Goal: Task Accomplishment & Management: Manage account settings

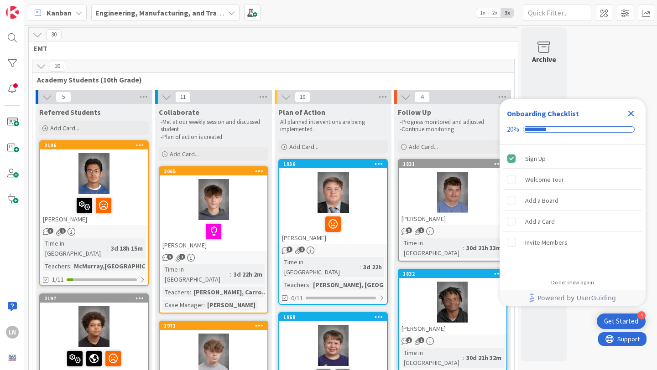
click at [629, 112] on icon "Close Checklist" at bounding box center [631, 114] width 6 height 6
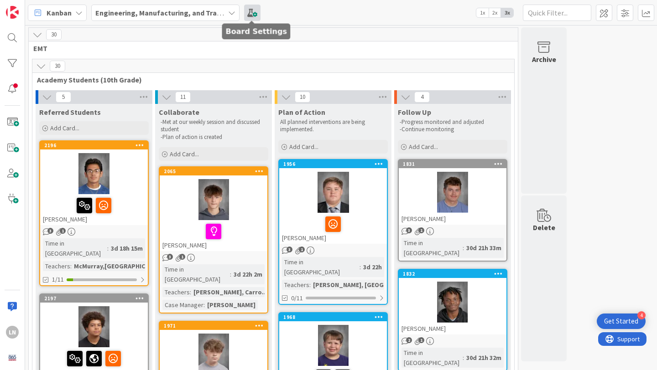
click at [255, 10] on span at bounding box center [252, 13] width 16 height 16
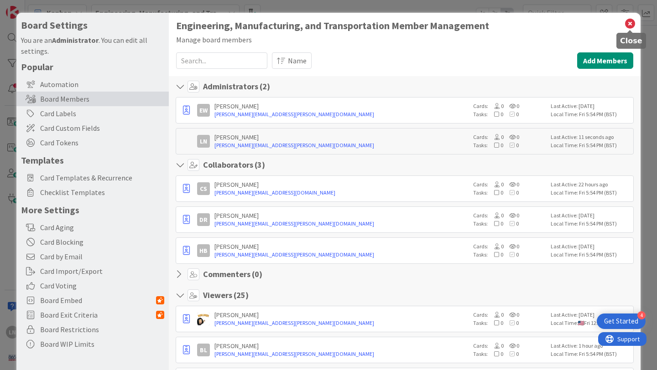
click at [630, 24] on icon at bounding box center [630, 23] width 12 height 13
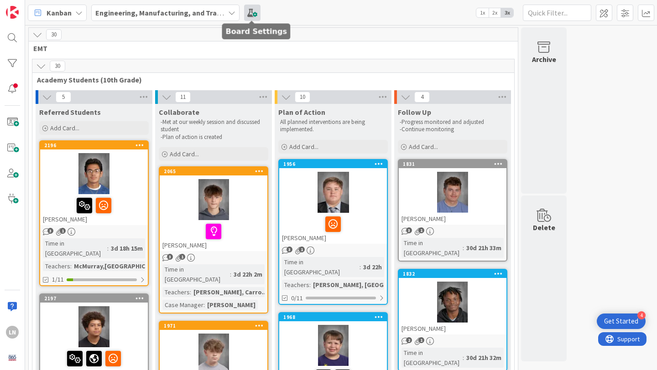
click at [254, 10] on span at bounding box center [252, 13] width 16 height 16
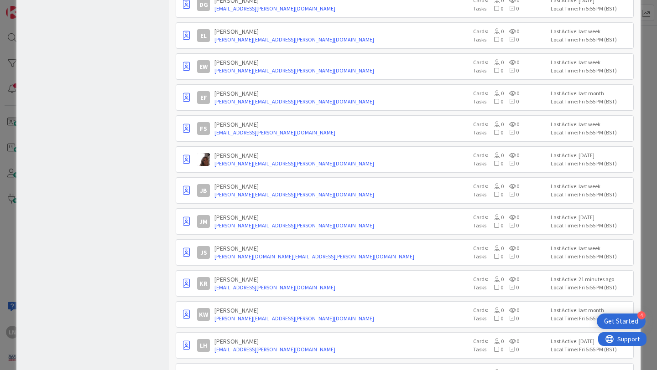
scroll to position [503, 0]
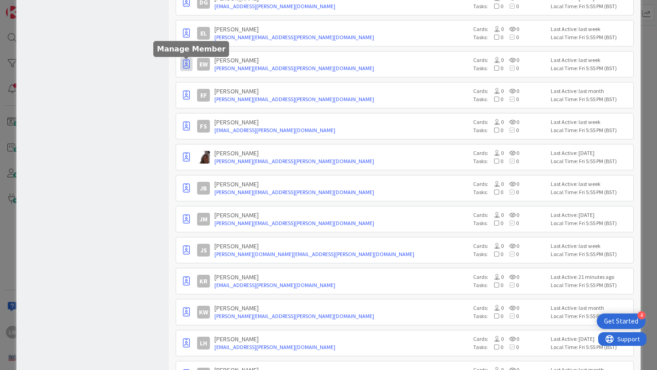
click at [186, 62] on icon "button" at bounding box center [186, 64] width 7 height 9
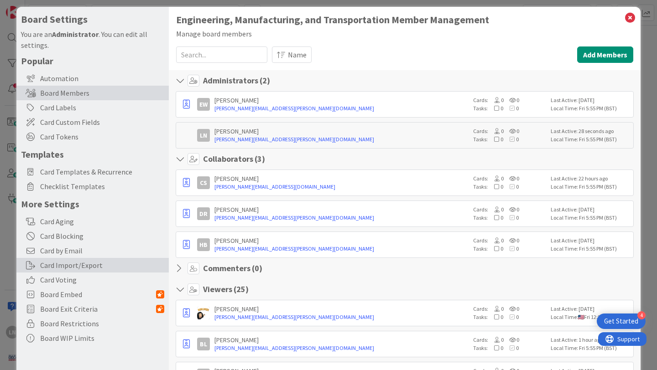
scroll to position [0, 0]
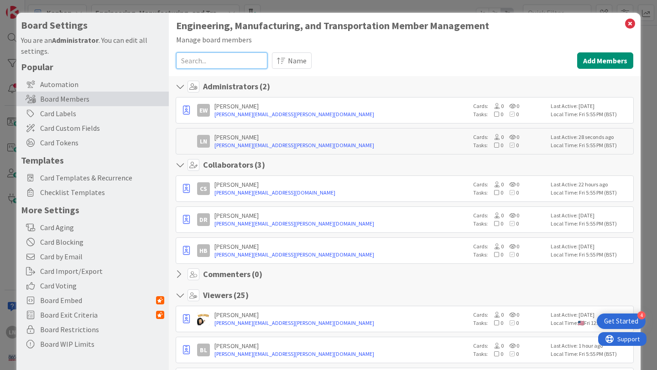
click at [217, 57] on input at bounding box center [221, 60] width 91 height 16
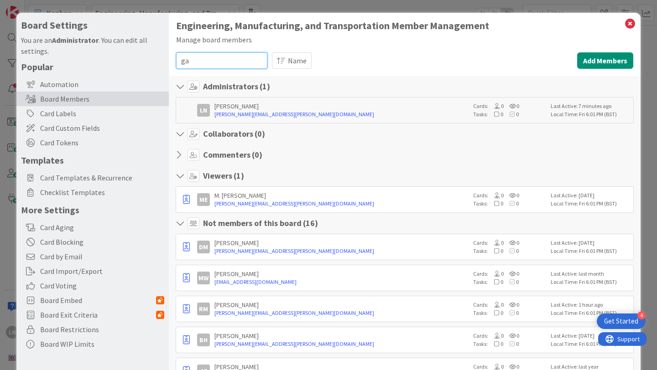
type input "g"
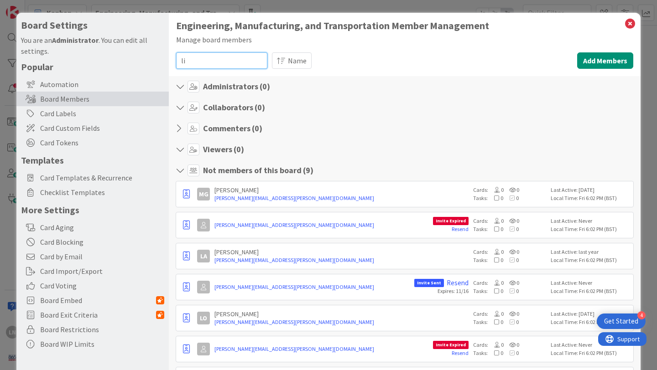
type input "l"
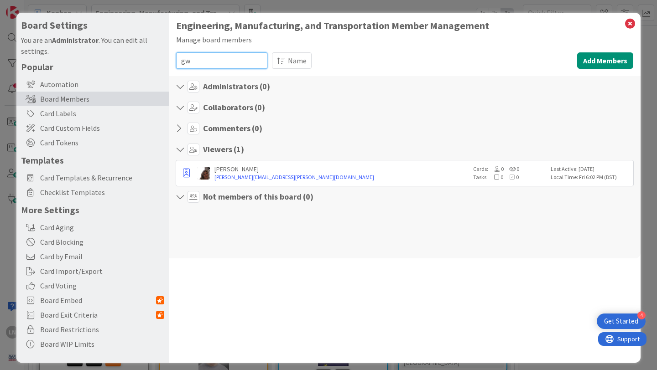
type input "g"
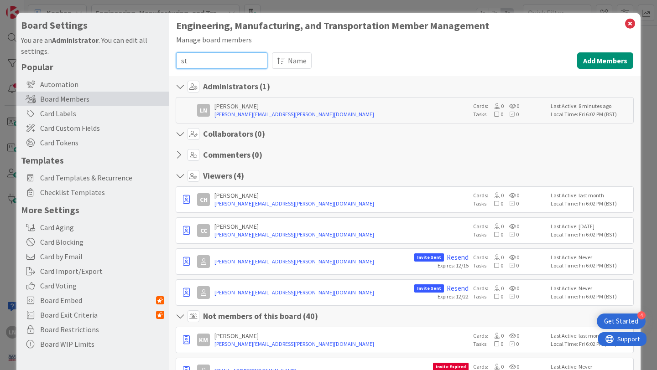
type input "s"
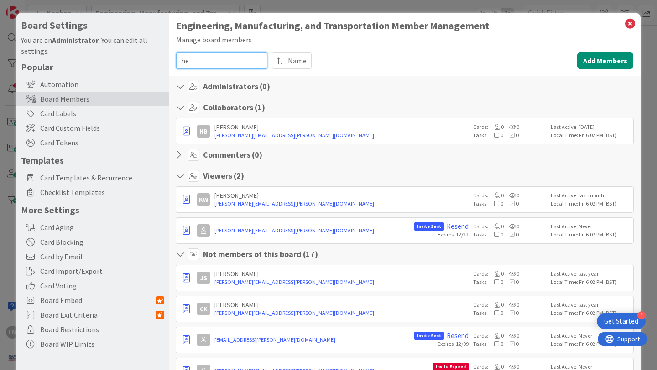
type input "h"
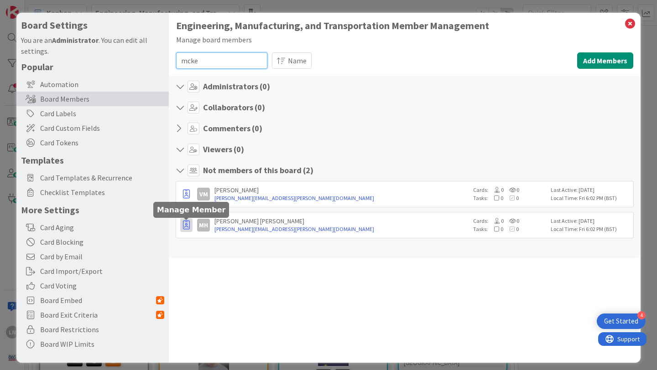
type input "mcke"
click at [186, 223] on icon "button" at bounding box center [186, 225] width 7 height 9
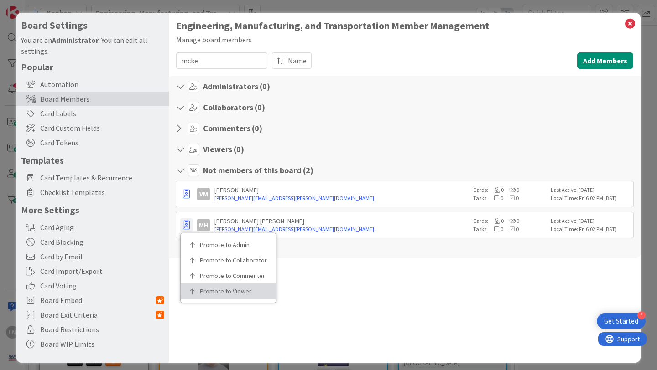
click at [219, 288] on p "Promote to Viewer" at bounding box center [231, 291] width 63 height 6
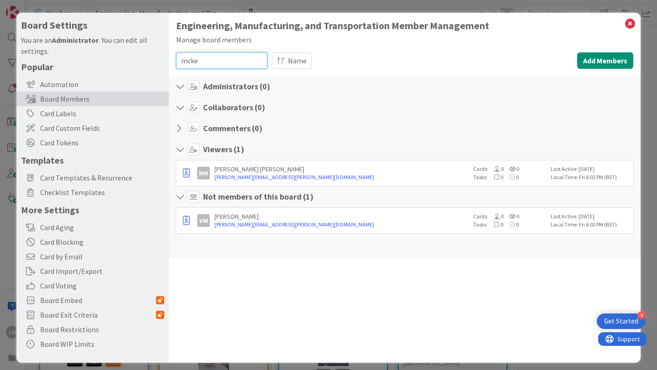
click at [216, 60] on input "mcke" at bounding box center [221, 60] width 91 height 16
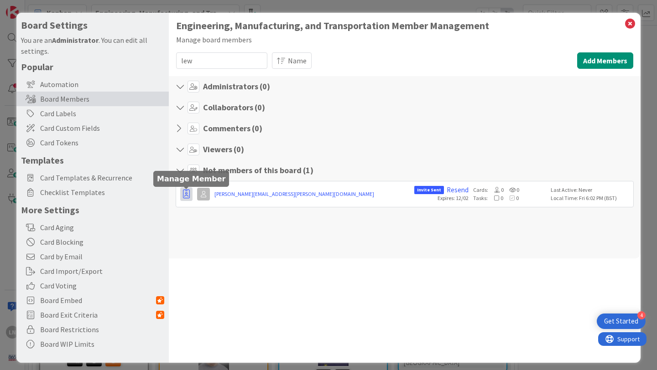
click at [186, 194] on icon "button" at bounding box center [186, 194] width 7 height 9
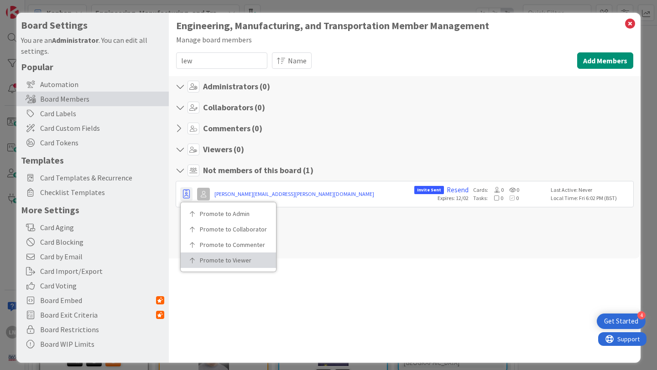
click at [216, 262] on p "Promote to Viewer" at bounding box center [231, 260] width 63 height 6
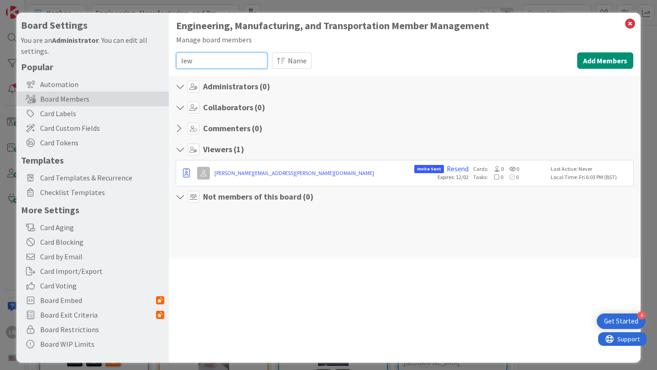
click at [210, 61] on input "lew" at bounding box center [221, 60] width 91 height 16
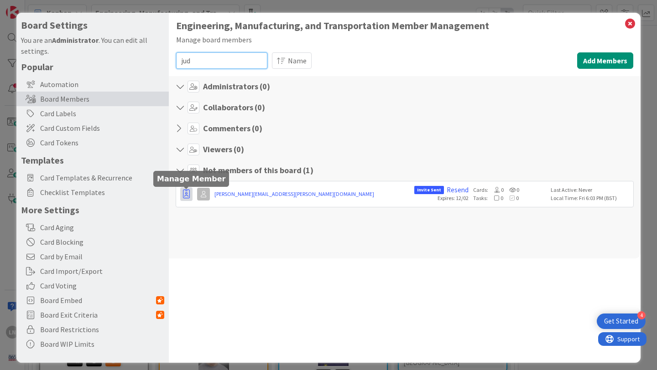
type input "jud"
click at [183, 193] on icon "button" at bounding box center [186, 194] width 7 height 9
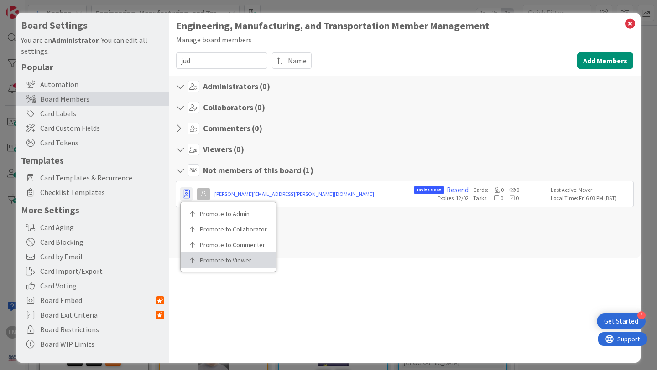
click at [210, 261] on p "Promote to Viewer" at bounding box center [231, 260] width 63 height 6
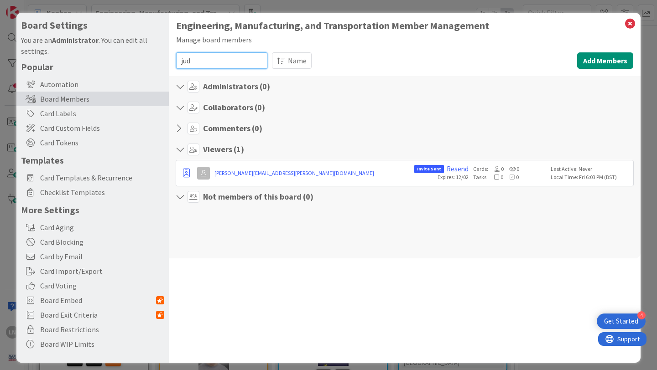
click at [202, 60] on input "jud" at bounding box center [221, 60] width 91 height 16
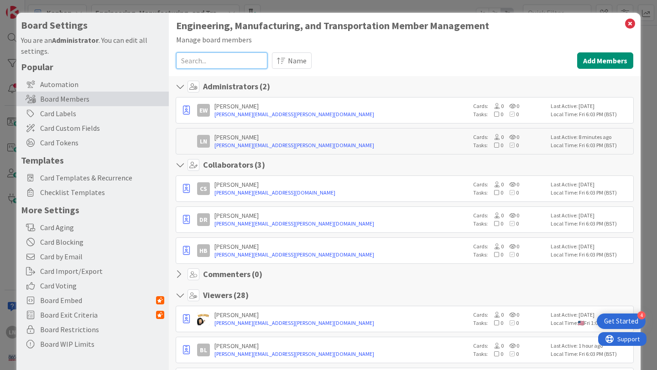
type input "h"
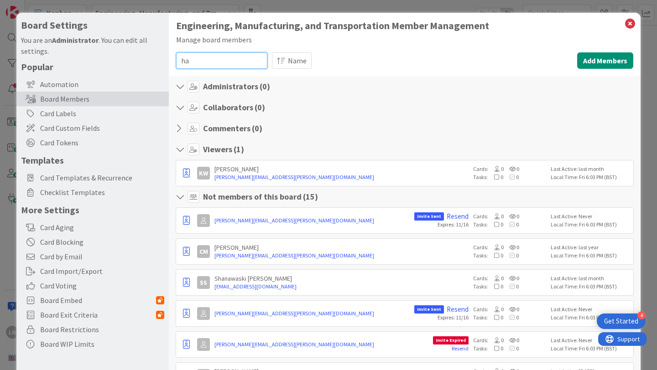
type input "h"
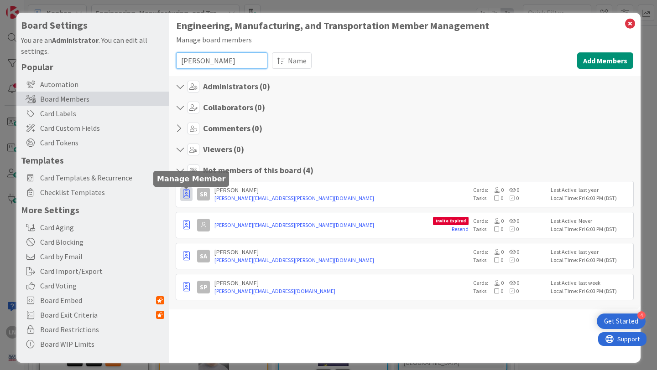
type input "[PERSON_NAME]"
click at [186, 195] on icon "button" at bounding box center [186, 194] width 7 height 9
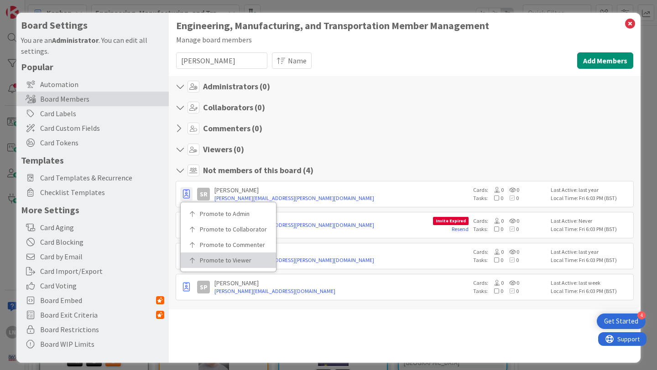
click at [216, 259] on p "Promote to Viewer" at bounding box center [231, 260] width 63 height 6
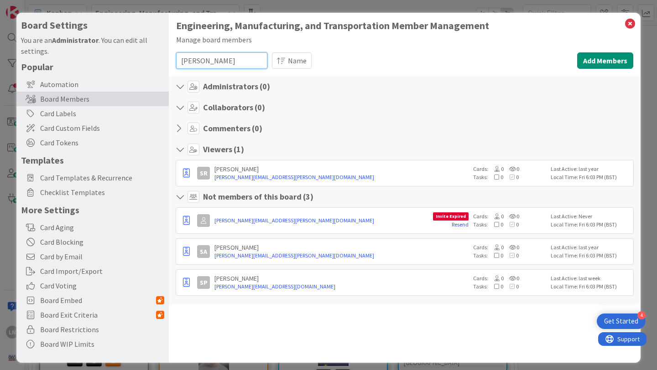
click at [210, 61] on input "[PERSON_NAME]" at bounding box center [221, 60] width 91 height 16
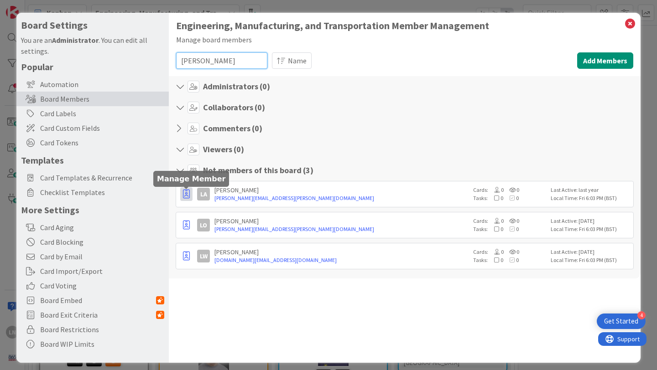
type input "[PERSON_NAME]"
click at [185, 194] on icon "button" at bounding box center [186, 194] width 7 height 9
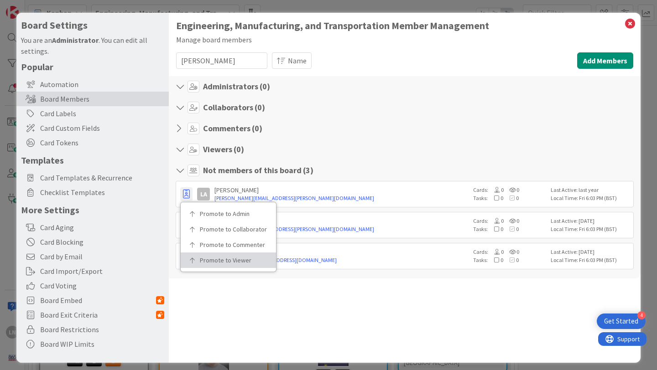
click at [211, 257] on p "Promote to Viewer" at bounding box center [231, 260] width 63 height 6
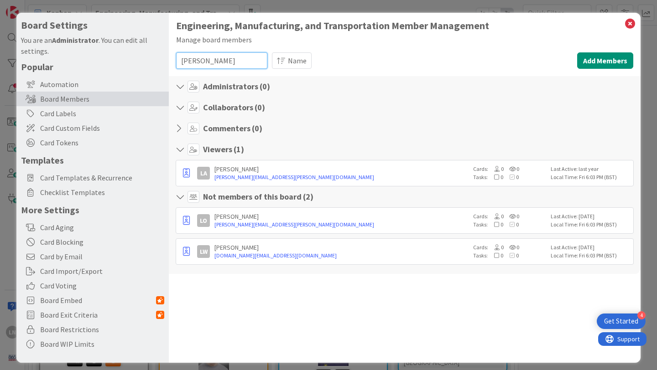
click at [216, 62] on input "[PERSON_NAME]" at bounding box center [221, 60] width 91 height 16
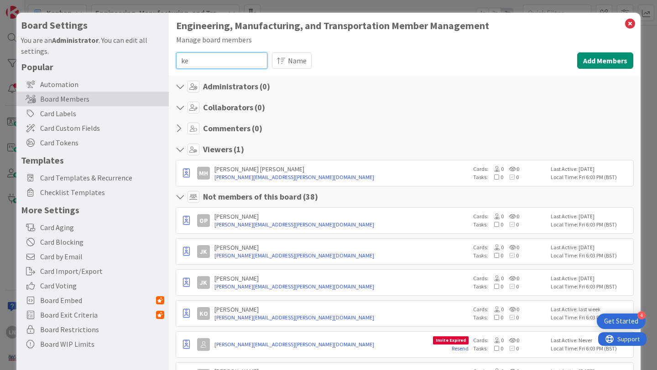
type input "k"
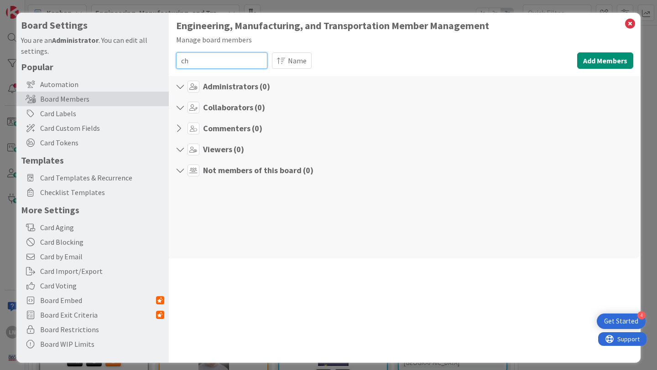
type input "c"
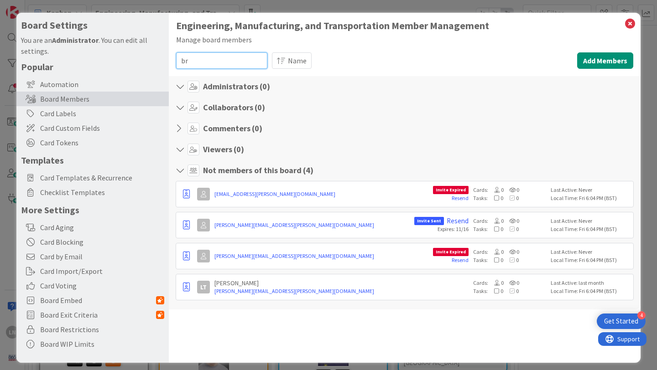
type input "b"
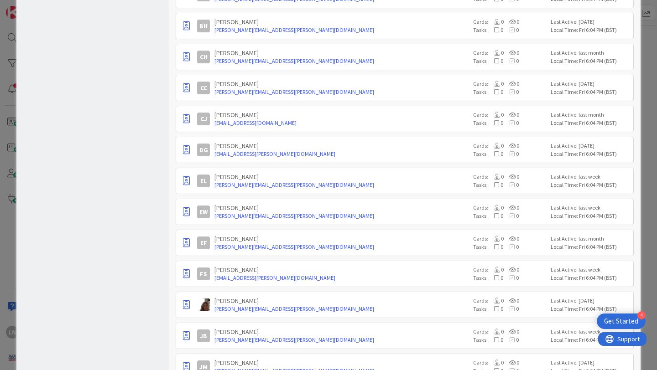
scroll to position [356, 0]
click at [184, 304] on icon "button" at bounding box center [186, 304] width 7 height 9
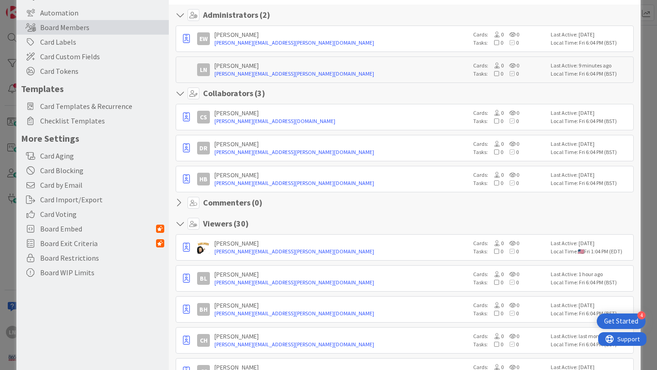
scroll to position [0, 0]
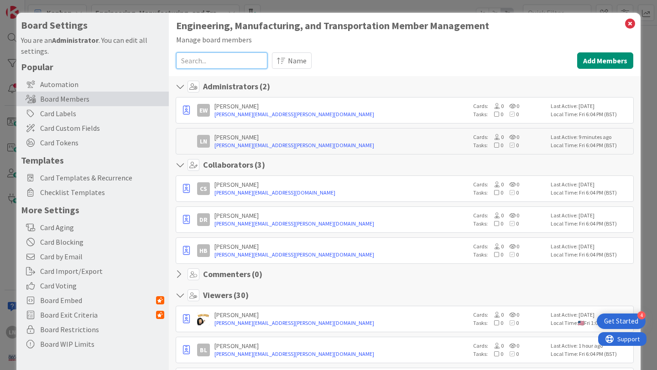
click at [235, 62] on input at bounding box center [221, 60] width 91 height 16
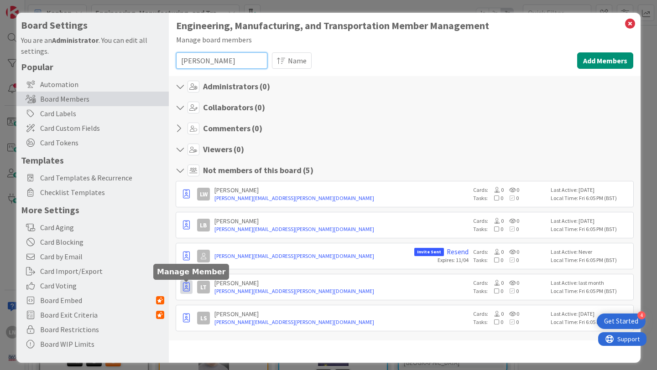
type input "[PERSON_NAME]"
click at [186, 285] on icon "button" at bounding box center [186, 287] width 7 height 9
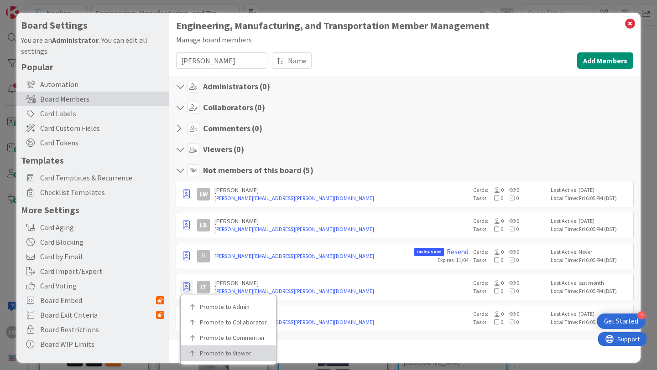
click at [234, 354] on p "Promote to Viewer" at bounding box center [231, 353] width 63 height 6
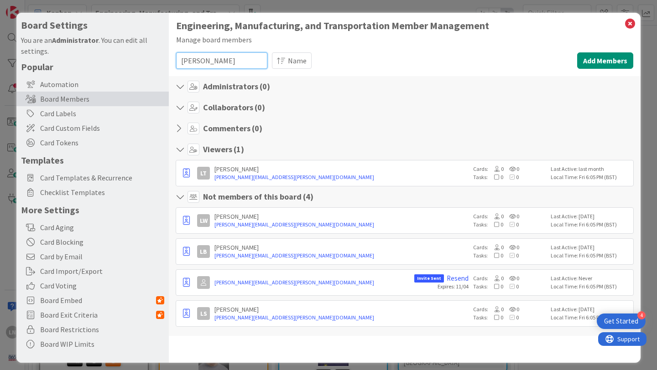
click at [212, 61] on input "[PERSON_NAME]" at bounding box center [221, 60] width 91 height 16
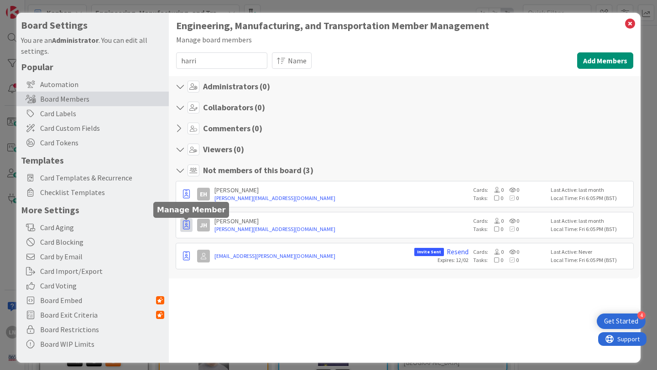
click at [186, 227] on icon "button" at bounding box center [186, 225] width 7 height 9
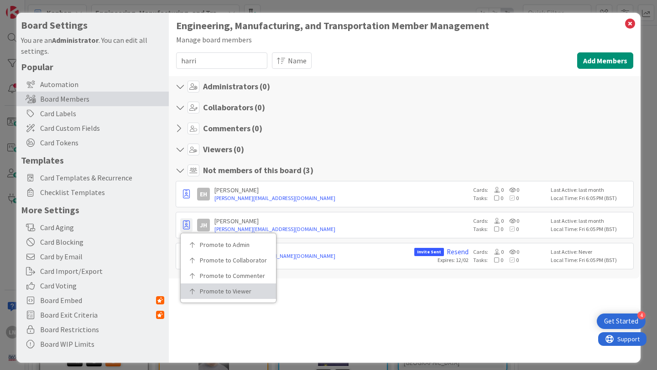
click at [228, 292] on p "Promote to Viewer" at bounding box center [231, 291] width 63 height 6
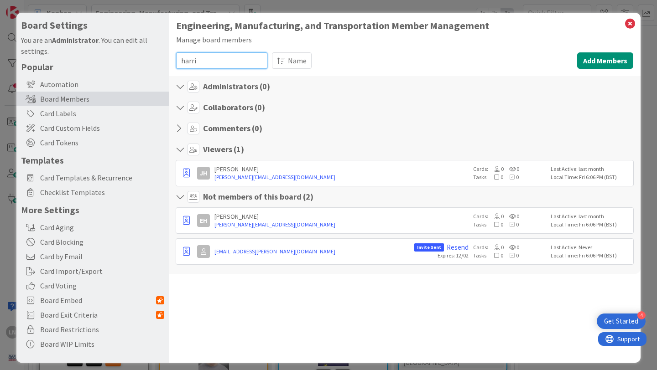
click at [218, 61] on input "harri" at bounding box center [221, 60] width 91 height 16
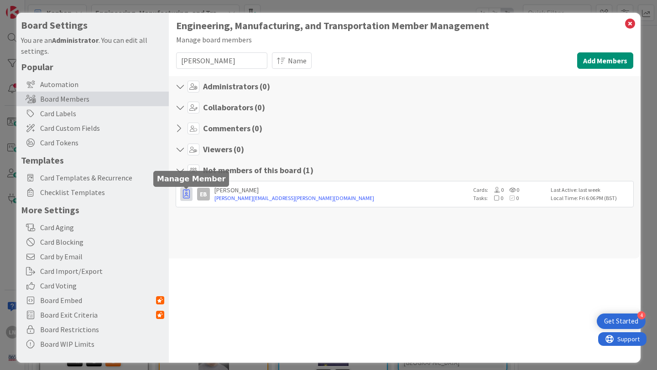
click at [188, 192] on icon "button" at bounding box center [186, 194] width 7 height 9
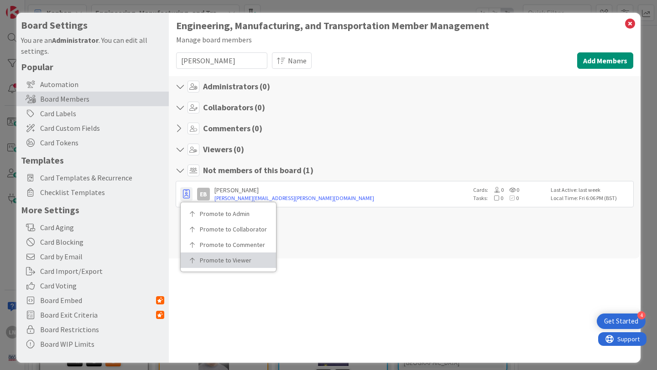
click at [207, 260] on p "Promote to Viewer" at bounding box center [231, 260] width 63 height 6
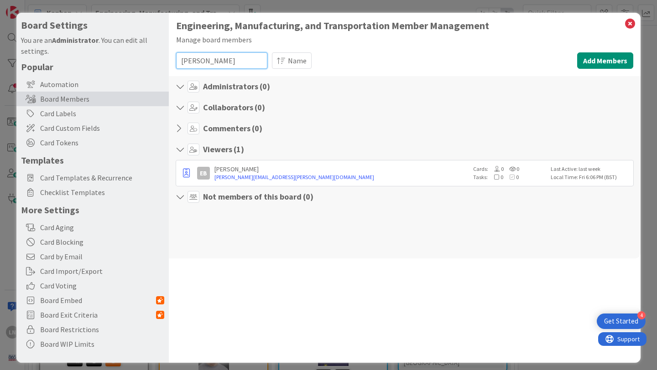
click at [206, 59] on input "[PERSON_NAME]" at bounding box center [221, 60] width 91 height 16
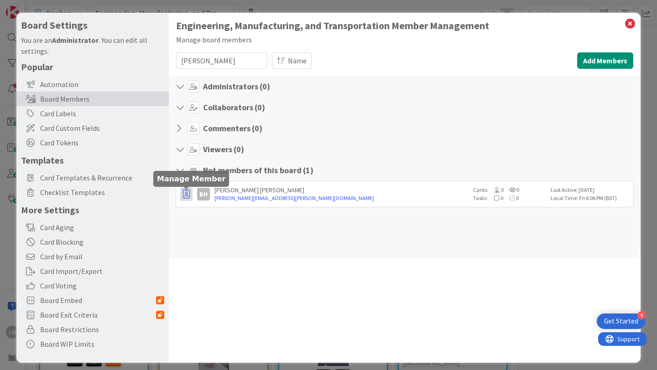
click at [185, 195] on icon "button" at bounding box center [186, 194] width 7 height 9
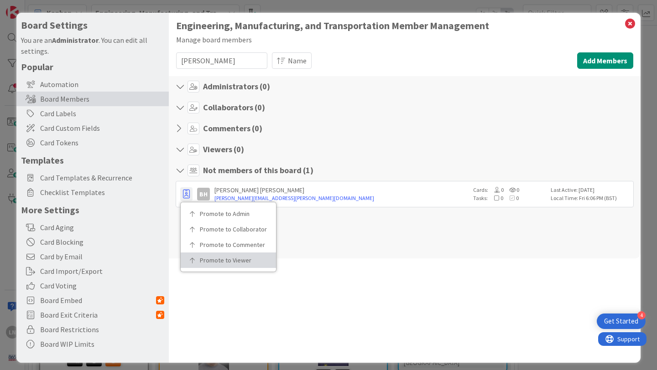
click at [233, 260] on p "Promote to Viewer" at bounding box center [231, 260] width 63 height 6
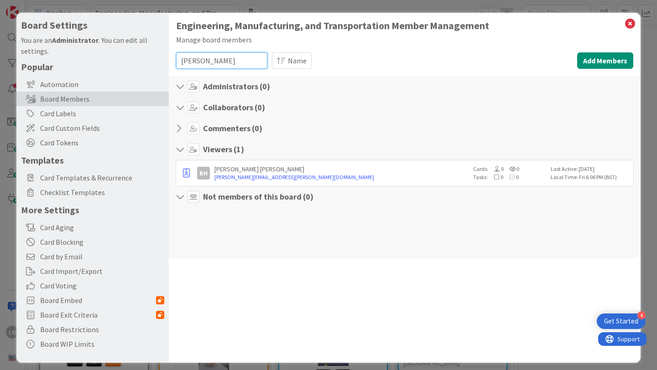
click at [220, 58] on input "[PERSON_NAME]" at bounding box center [221, 60] width 91 height 16
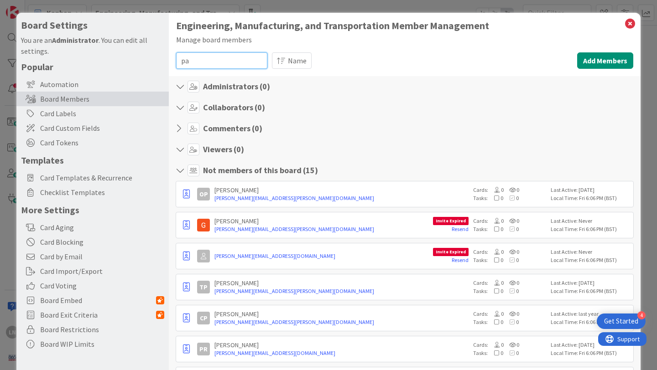
type input "p"
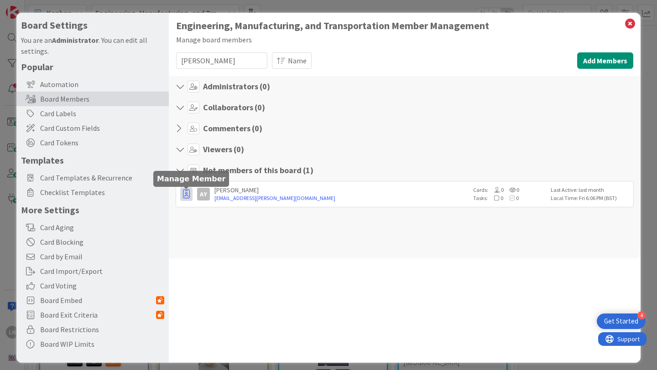
click at [189, 196] on icon "button" at bounding box center [186, 194] width 7 height 9
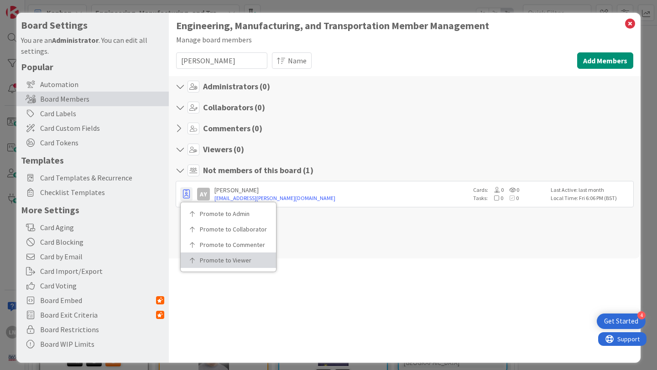
click at [221, 262] on p "Promote to Viewer" at bounding box center [231, 260] width 63 height 6
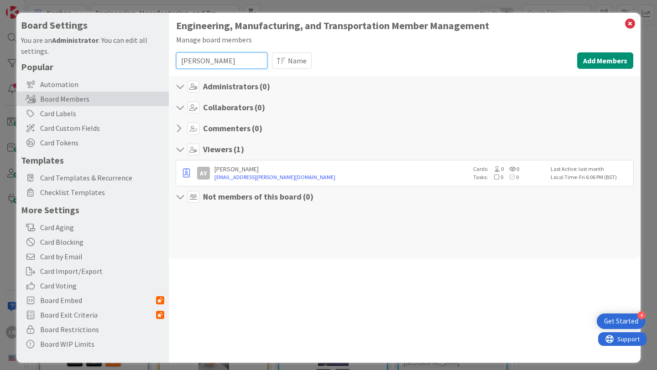
click at [230, 64] on input "[PERSON_NAME]" at bounding box center [221, 60] width 91 height 16
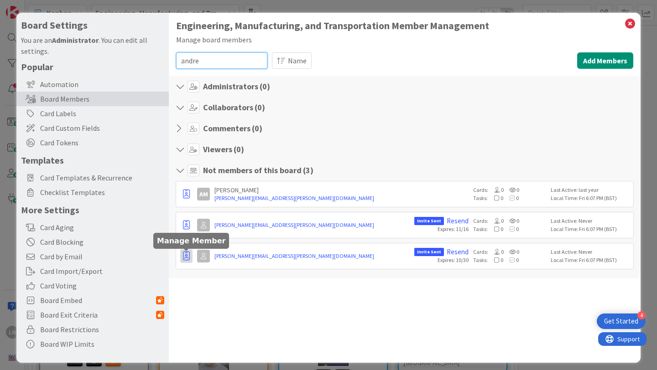
type input "andre"
click at [185, 257] on icon "button" at bounding box center [186, 256] width 7 height 9
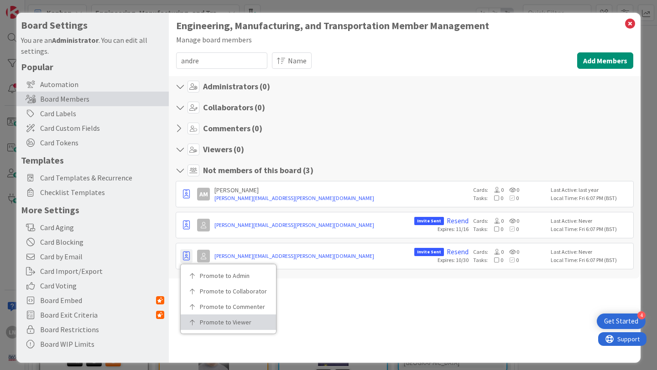
click at [229, 327] on link "Promote to Viewer" at bounding box center [228, 323] width 95 height 16
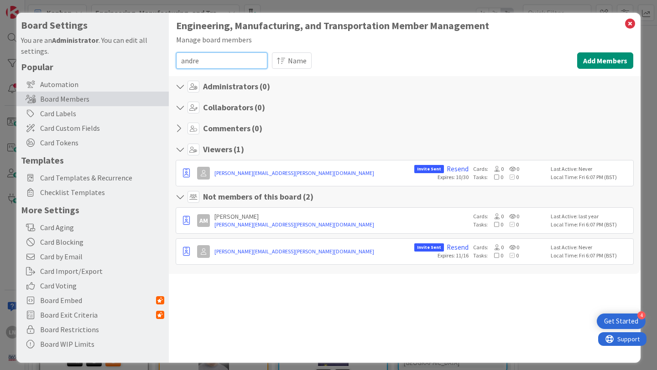
click at [217, 63] on input "andre" at bounding box center [221, 60] width 91 height 16
